Goal: Check status: Verify the current state of an ongoing process or item

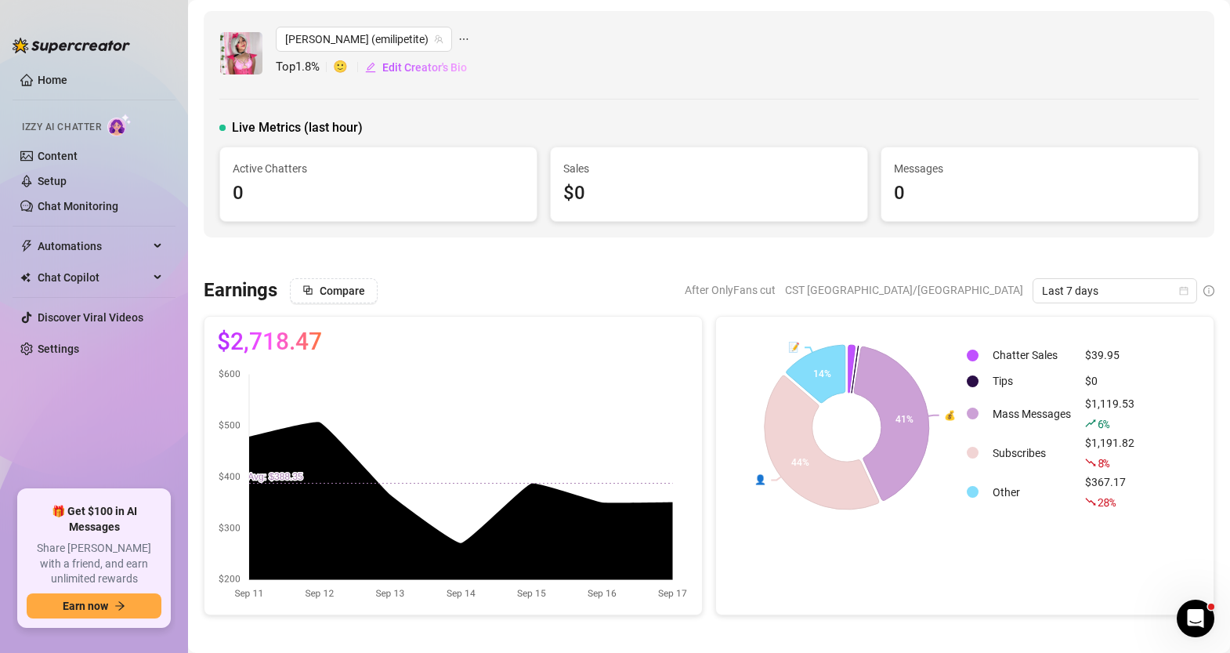
scroll to position [20, 0]
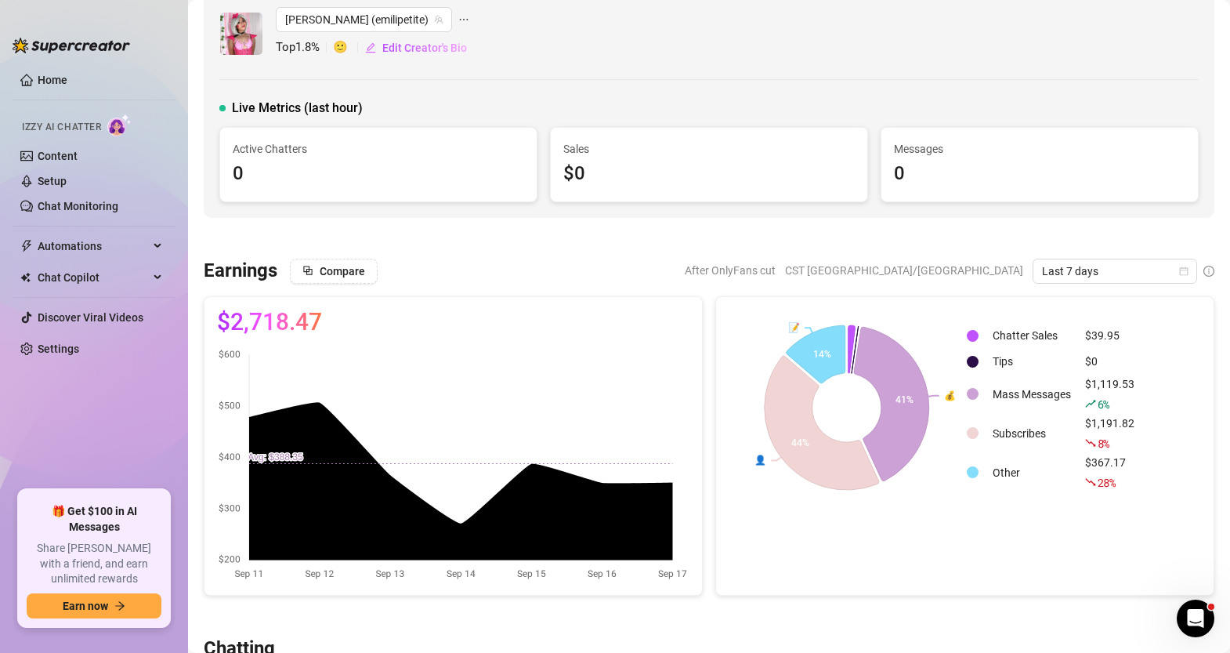
click at [705, 423] on div "$2,718.47" at bounding box center [453, 445] width 512 height 299
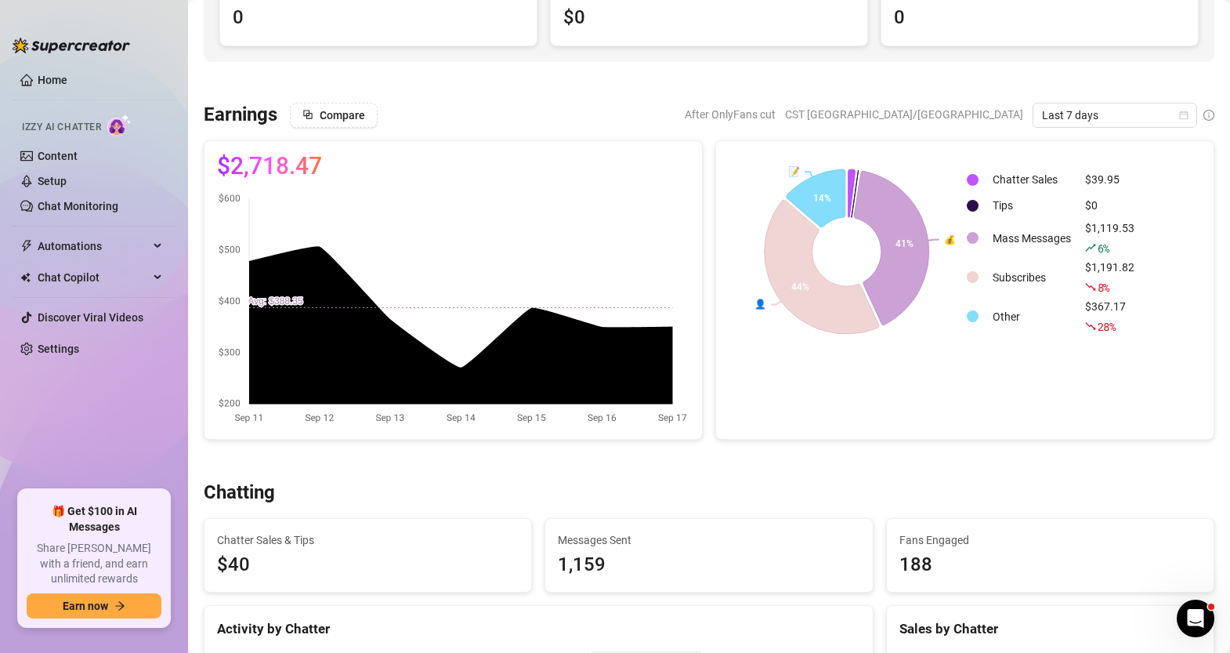
scroll to position [171, 0]
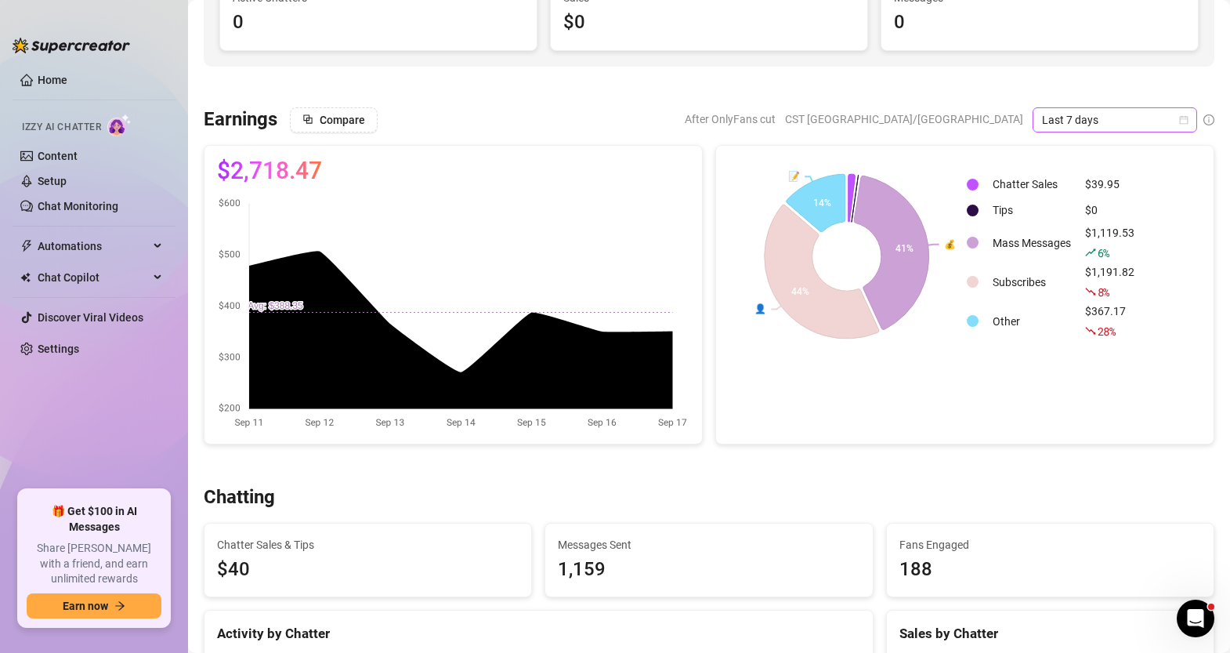
click at [1130, 109] on span "Last 7 days" at bounding box center [1115, 120] width 146 height 24
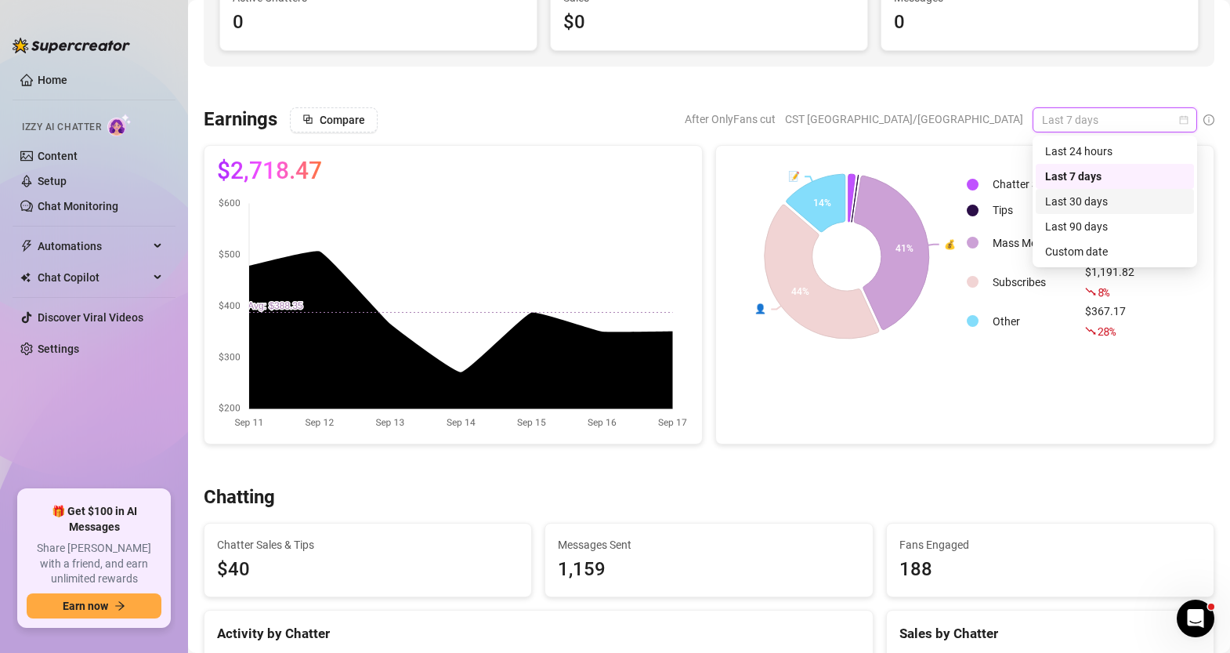
click at [1112, 199] on div "Last 30 days" at bounding box center [1114, 201] width 139 height 17
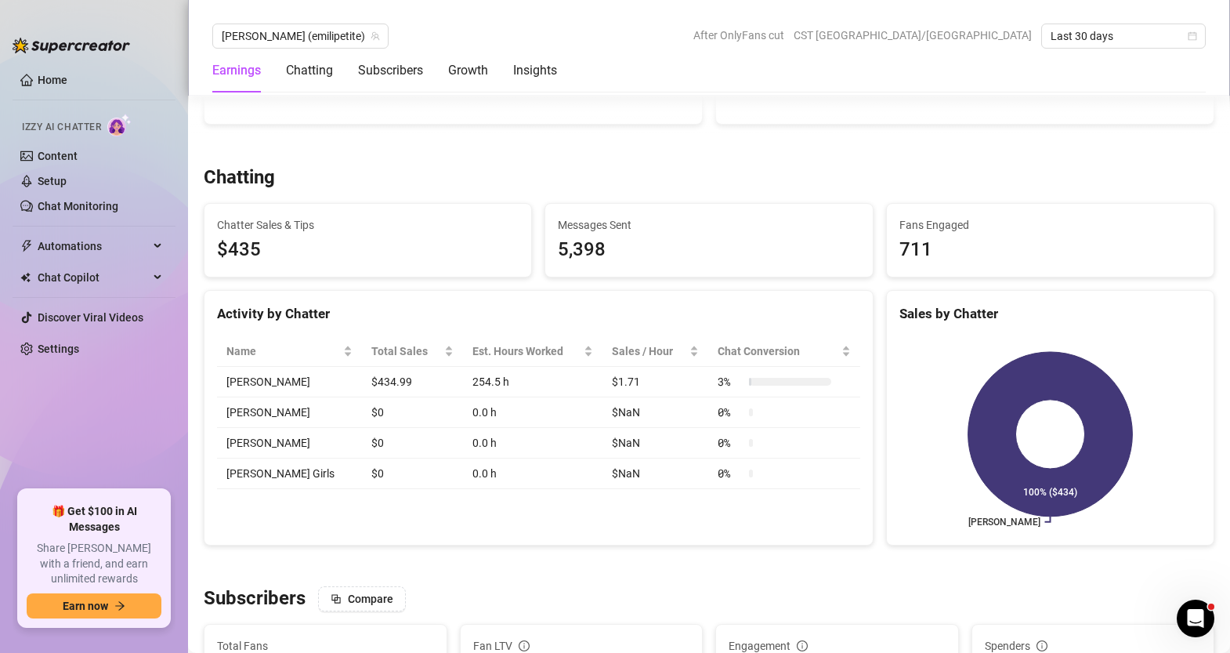
scroll to position [509, 0]
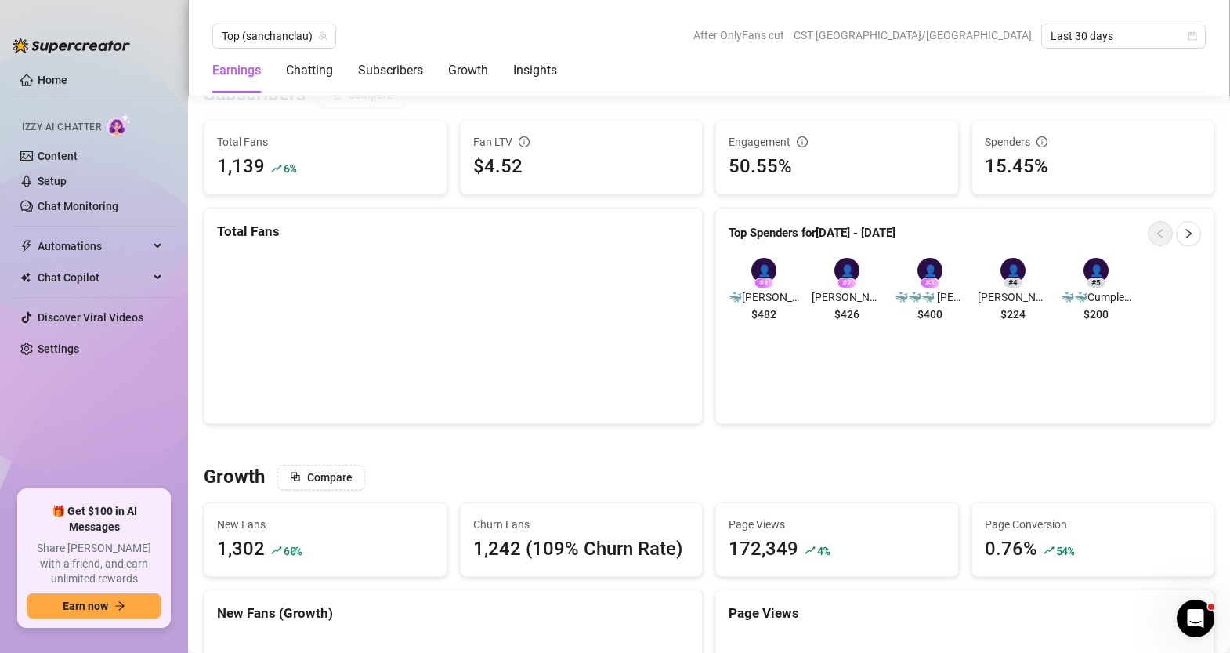
scroll to position [995, 0]
click at [962, 541] on div "Page Views 172,349 4 %" at bounding box center [837, 539] width 256 height 75
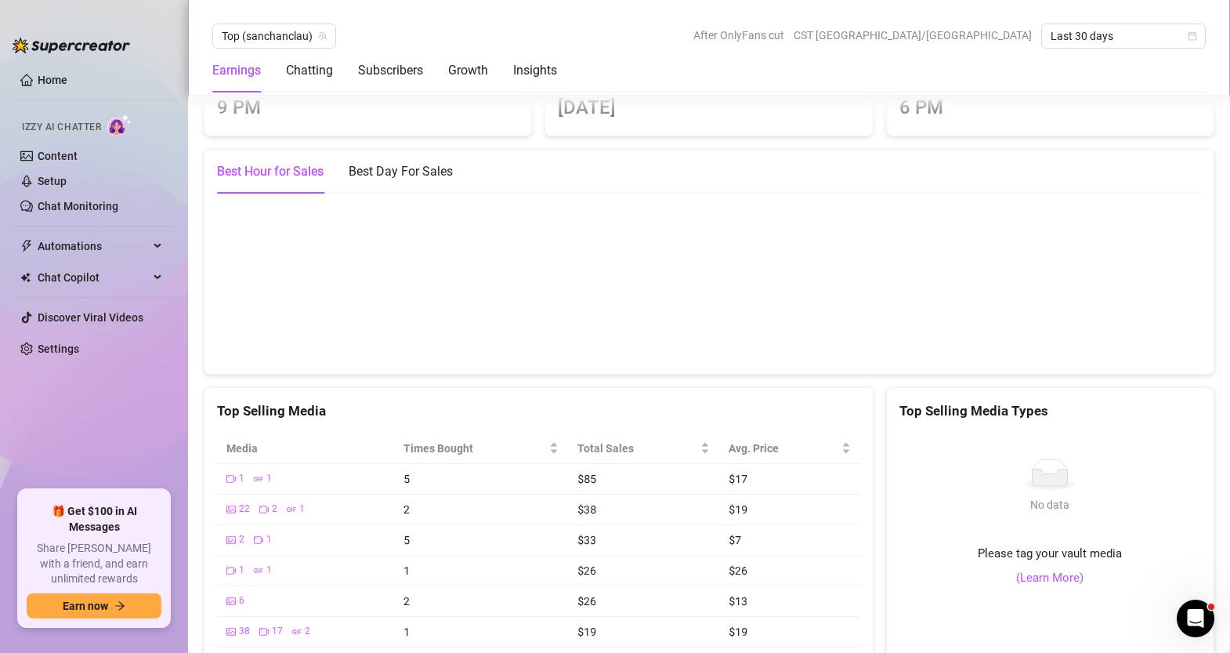
scroll to position [2794, 0]
click at [427, 169] on div "Best Day For Sales" at bounding box center [401, 170] width 104 height 19
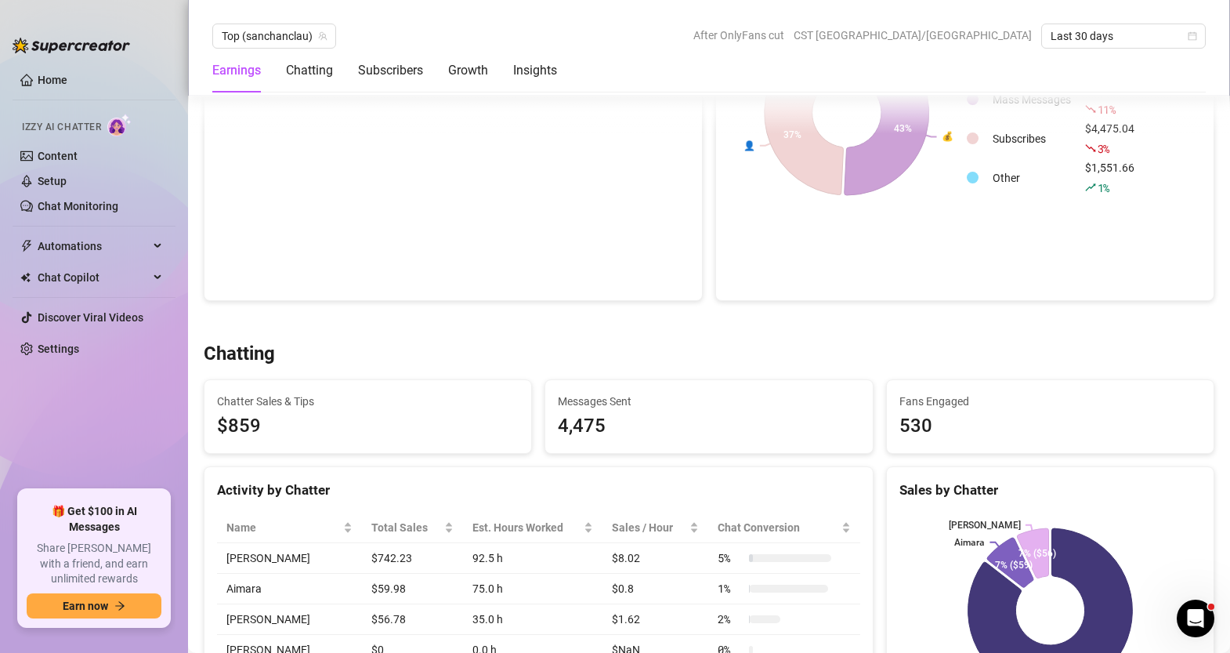
scroll to position [0, 0]
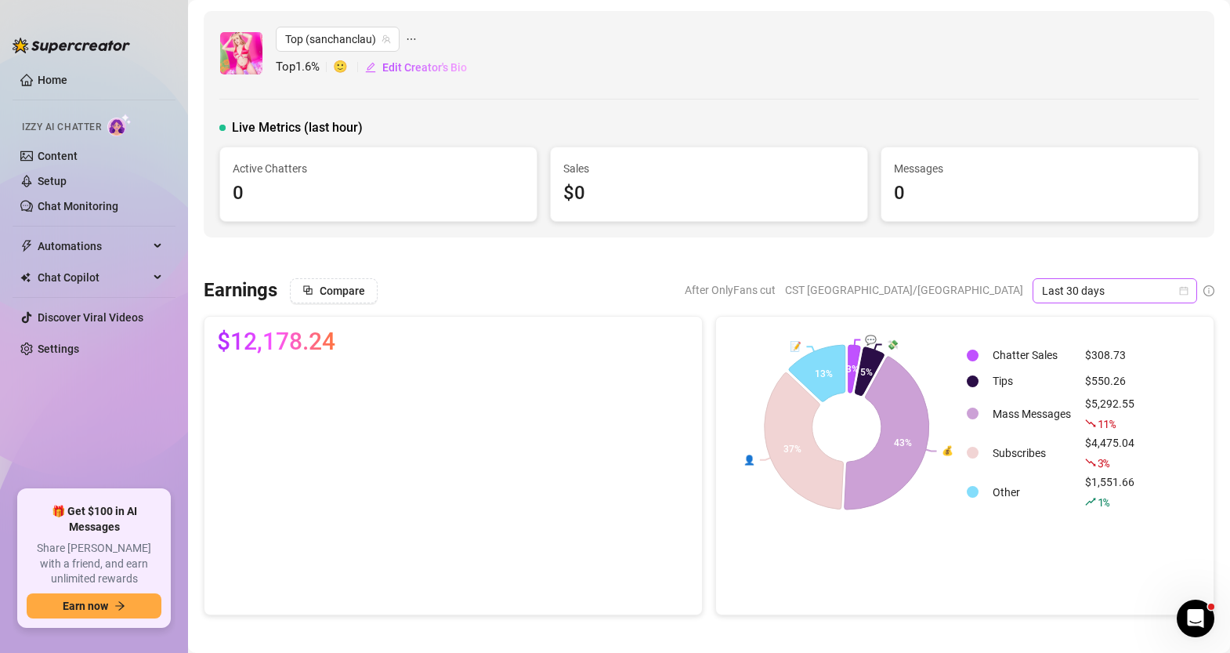
click at [1181, 284] on span "Last 30 days" at bounding box center [1115, 291] width 146 height 24
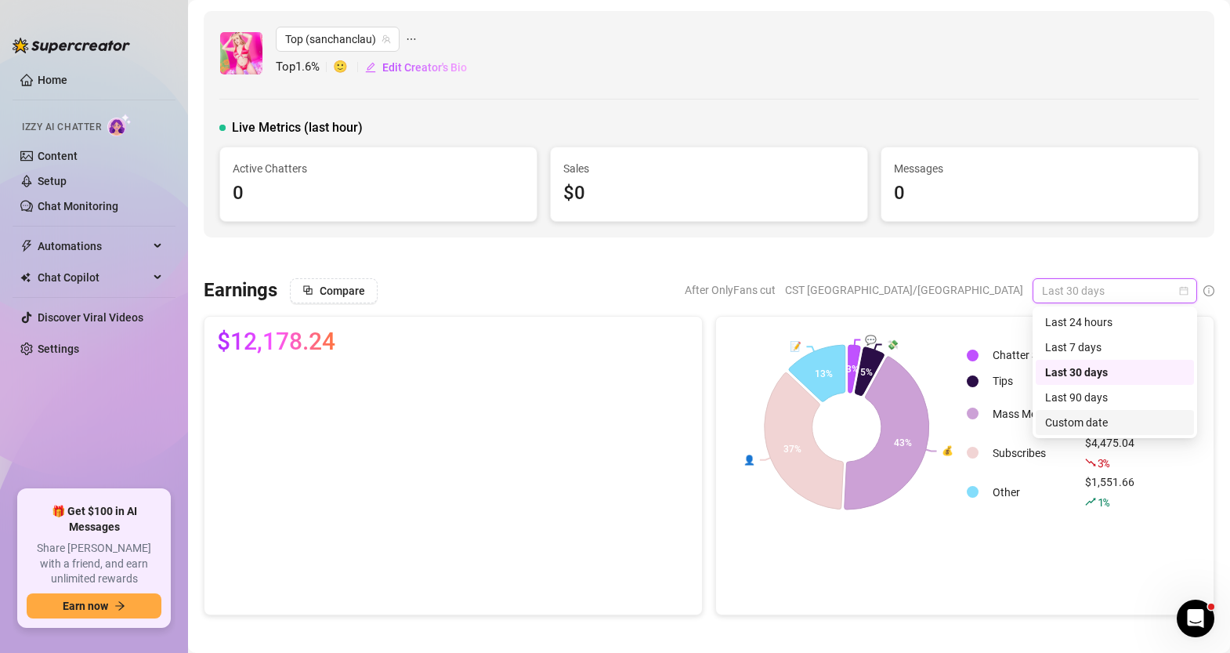
click at [1068, 421] on div "Custom date" at bounding box center [1114, 422] width 139 height 17
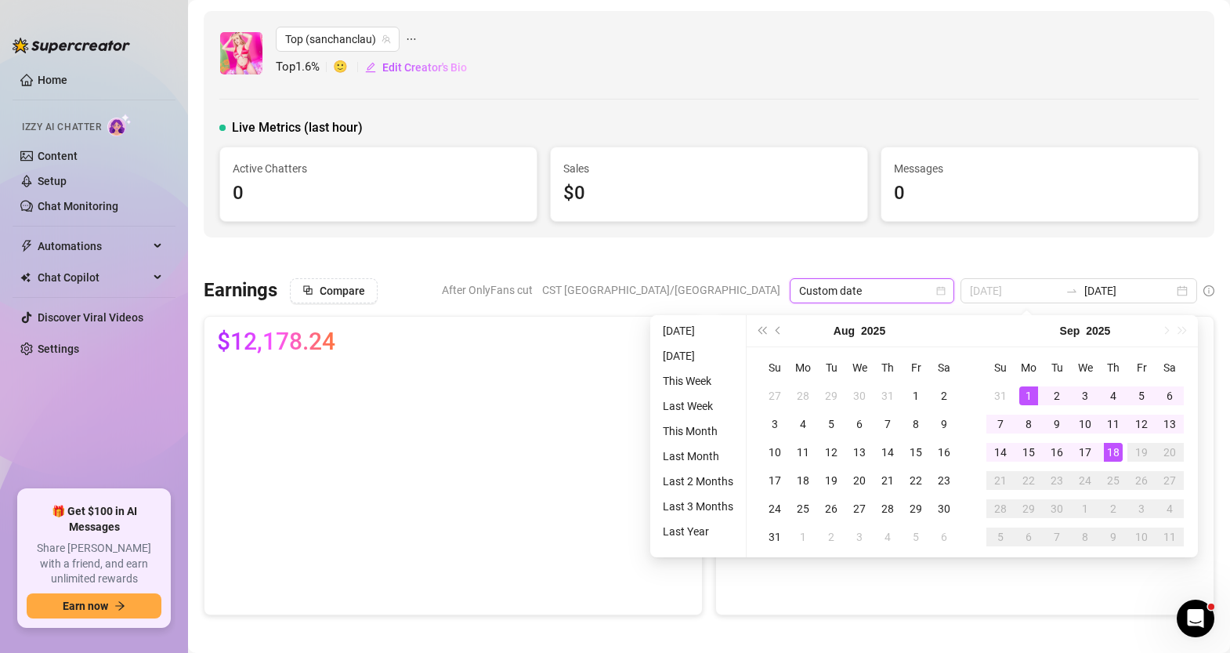
type input "[DATE]"
click at [1029, 392] on div "1" at bounding box center [1029, 395] width 19 height 19
type input "[DATE]"
click at [1214, 228] on div "Top (sanchanclau) Top 1.6 % 🙂 Edit Creator's Bio Live Metrics (last hour) Activ…" at bounding box center [709, 124] width 1011 height 226
type input "[DATE]"
